Goal: Task Accomplishment & Management: Use online tool/utility

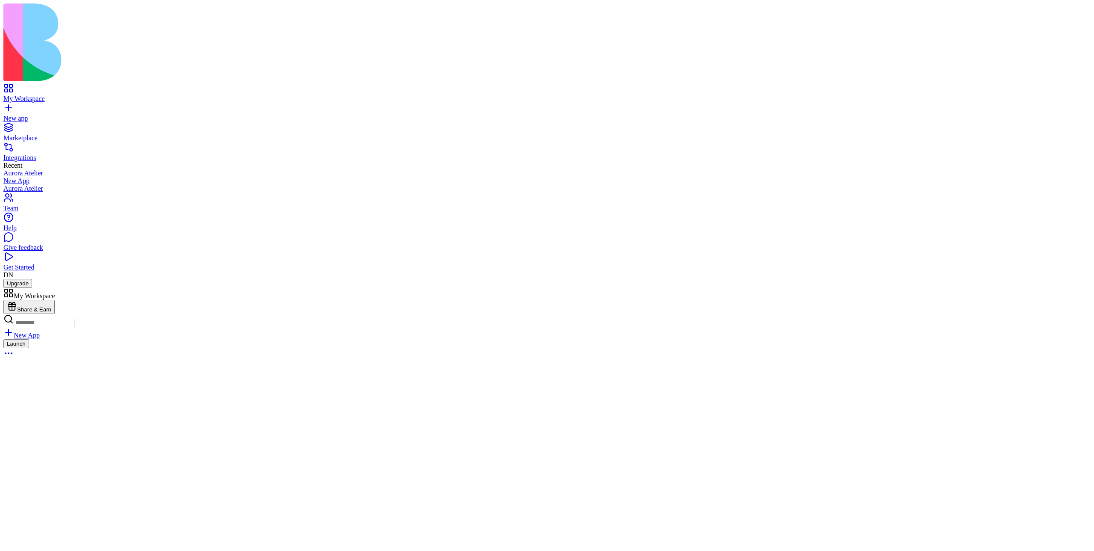
click at [42, 115] on div "New app" at bounding box center [547, 119] width 1088 height 8
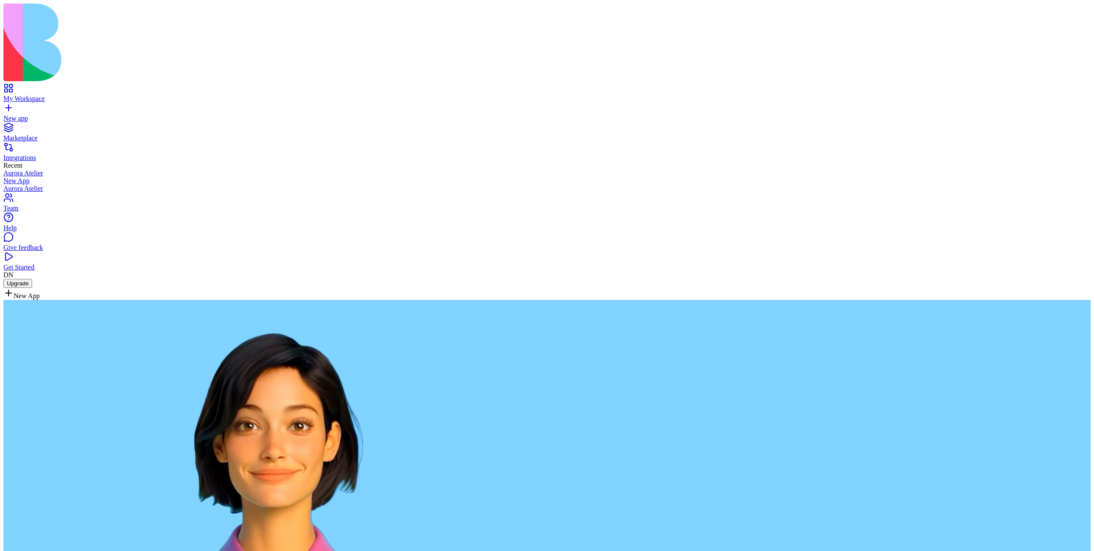
type textarea "**********"
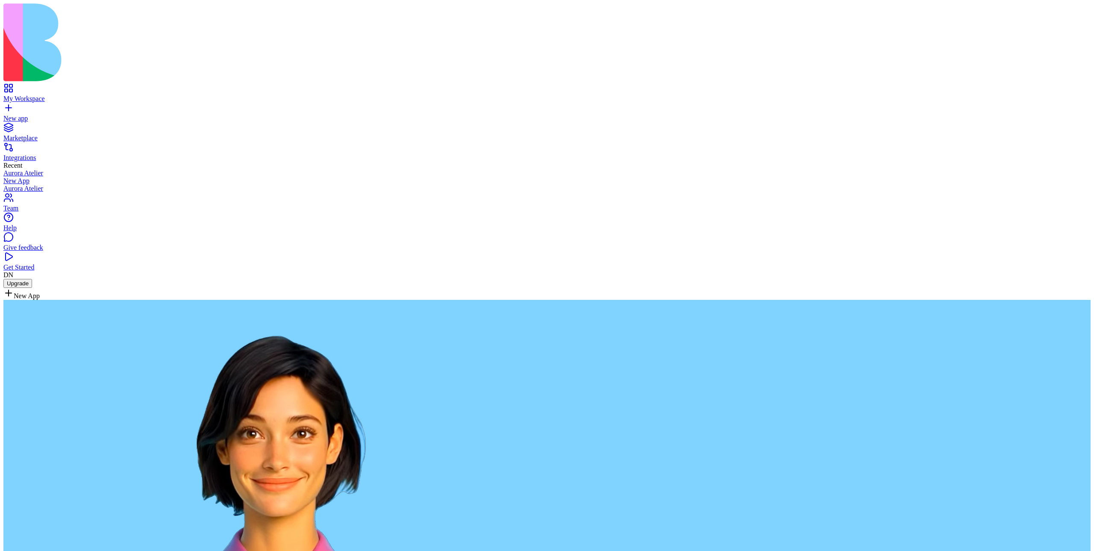
scroll to position [225, 0]
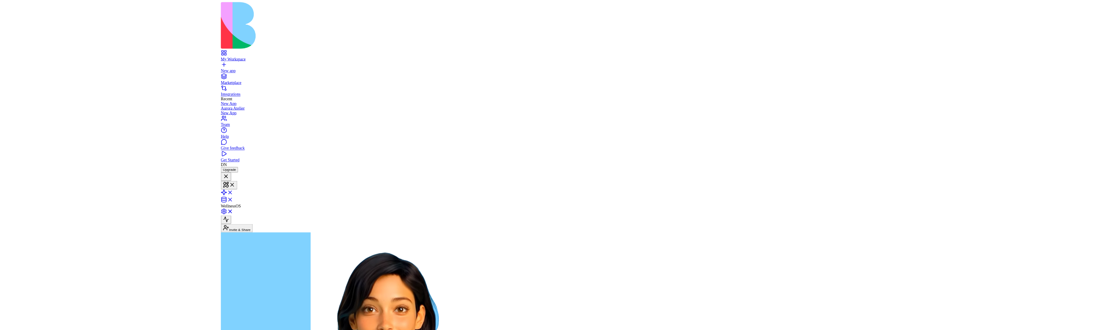
scroll to position [364, 0]
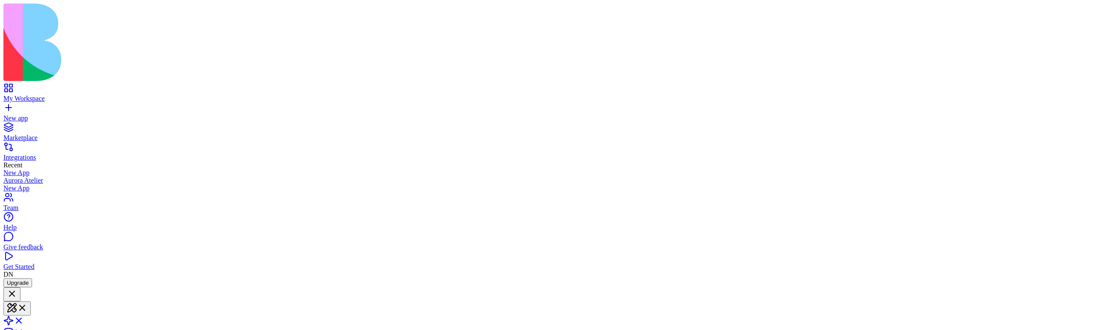
scroll to position [583, 0]
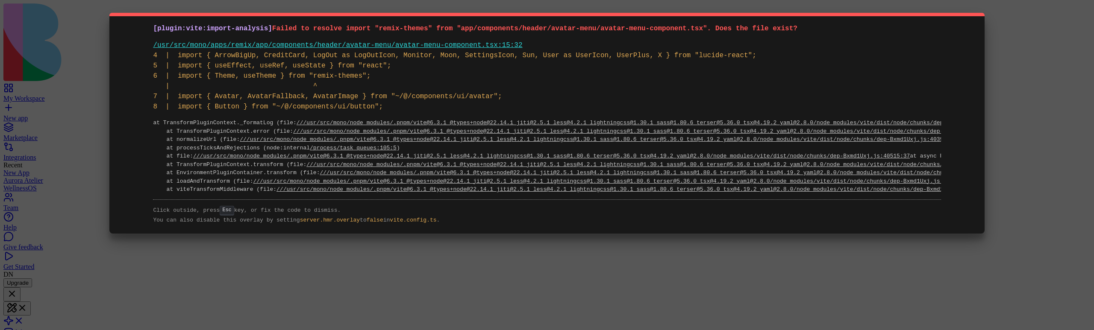
scroll to position [598, 0]
click at [992, 52] on div "[plugin:vite:import-analysis] Failed to resolve import "remix-themes" from "app…" at bounding box center [547, 165] width 1094 height 330
